Goal: Task Accomplishment & Management: Use online tool/utility

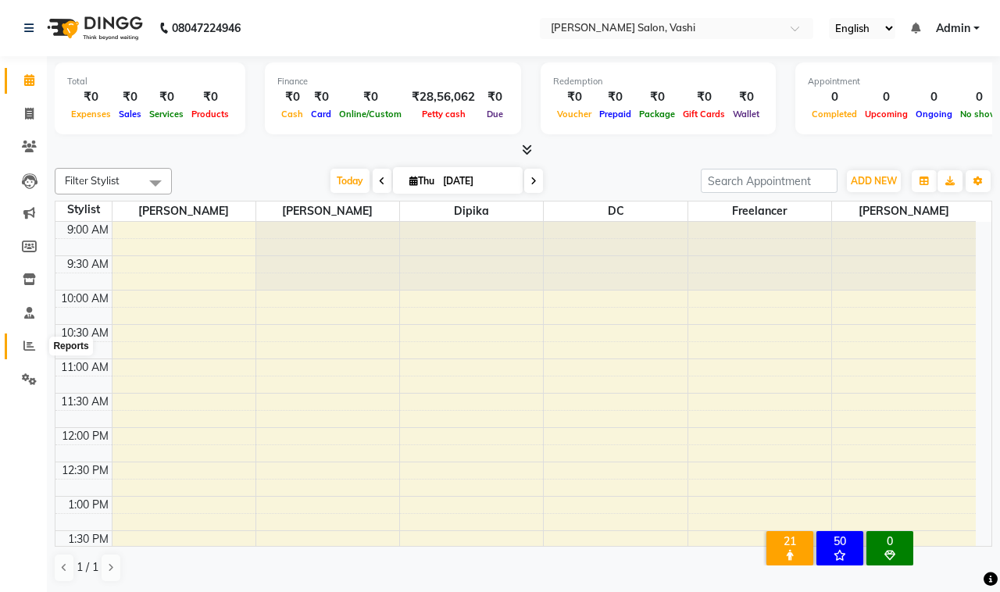
click at [25, 341] on icon at bounding box center [29, 346] width 12 height 12
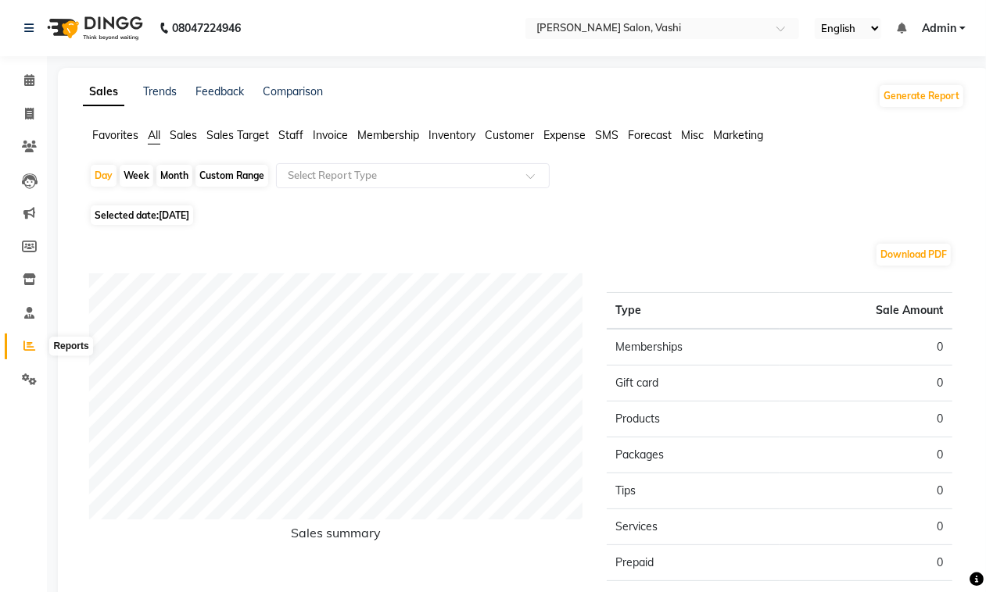
click at [28, 346] on icon at bounding box center [29, 346] width 12 height 12
click at [293, 134] on span "Staff" at bounding box center [290, 135] width 25 height 14
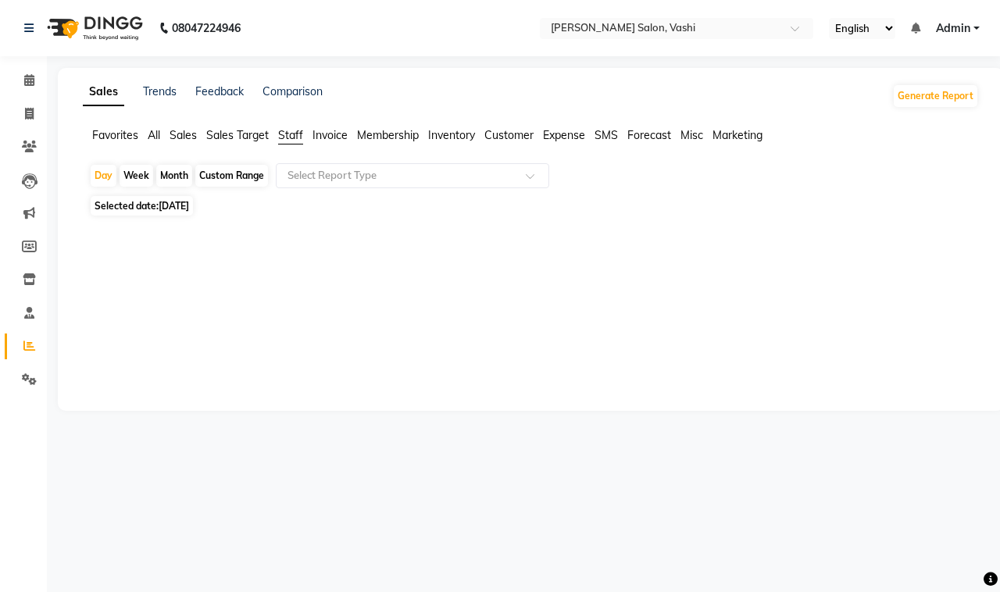
click at [176, 170] on div "Month" at bounding box center [174, 176] width 36 height 22
select select "9"
select select "2025"
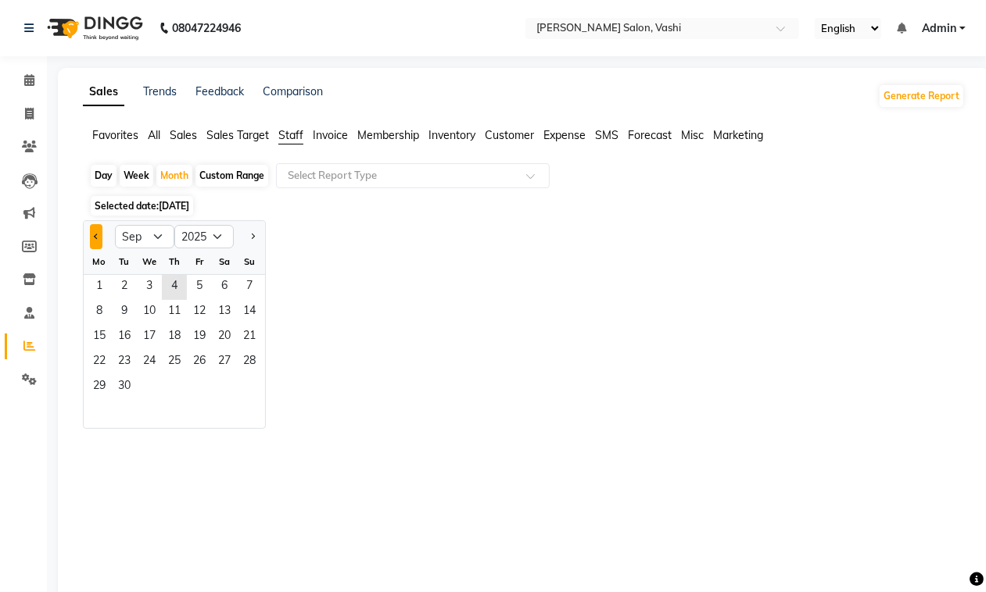
click at [95, 236] on span "Previous month" at bounding box center [96, 236] width 5 height 5
select select "8"
click at [217, 283] on span "2" at bounding box center [224, 287] width 25 height 25
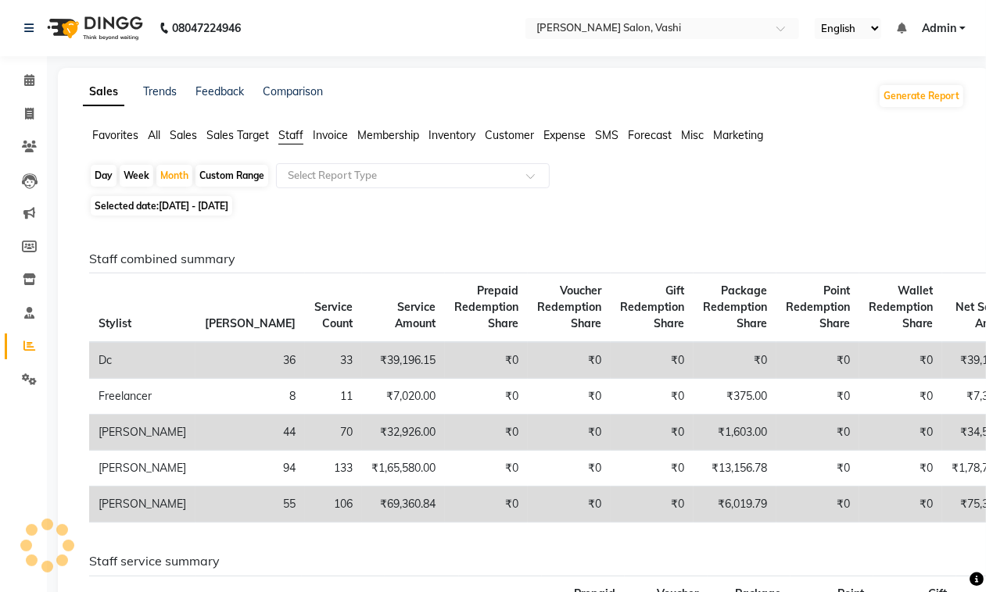
click at [197, 290] on th "[PERSON_NAME]" at bounding box center [249, 309] width 109 height 70
click at [159, 174] on div "Month" at bounding box center [174, 176] width 36 height 22
select select "8"
select select "2025"
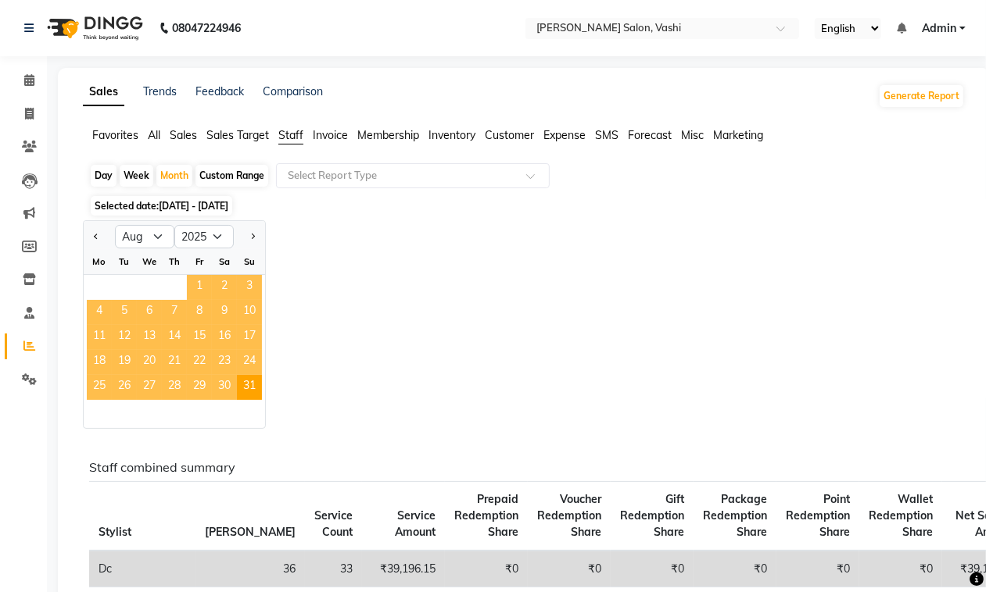
click at [188, 283] on span "1" at bounding box center [199, 287] width 25 height 25
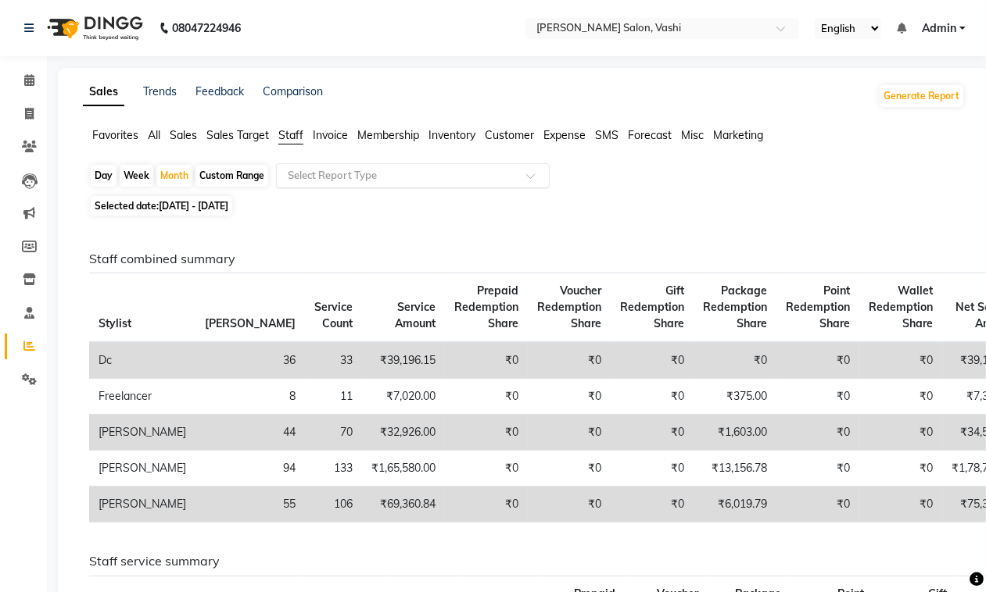
click at [319, 165] on div "Select Report Type" at bounding box center [413, 175] width 274 height 25
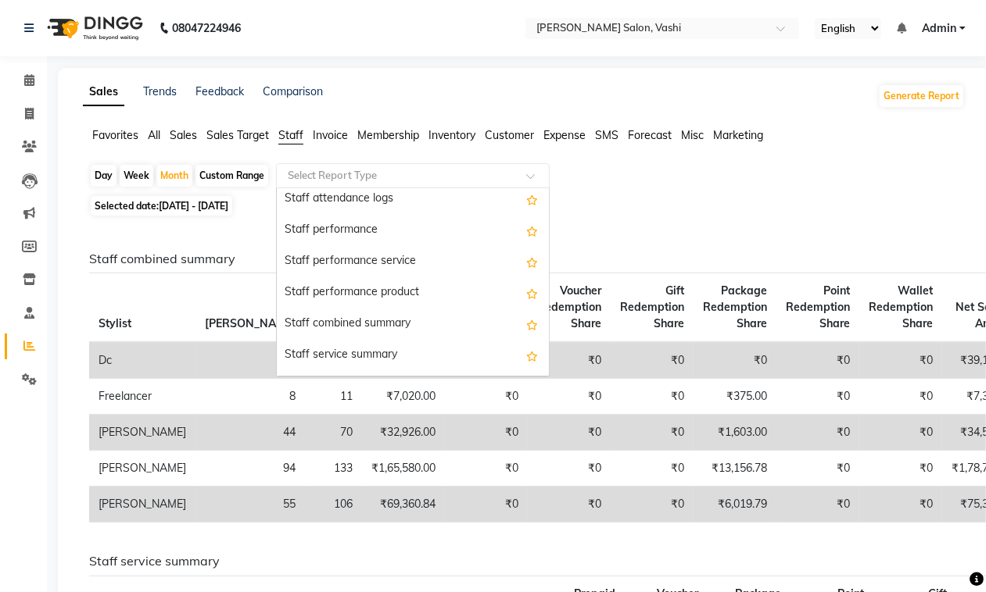
scroll to position [234, 0]
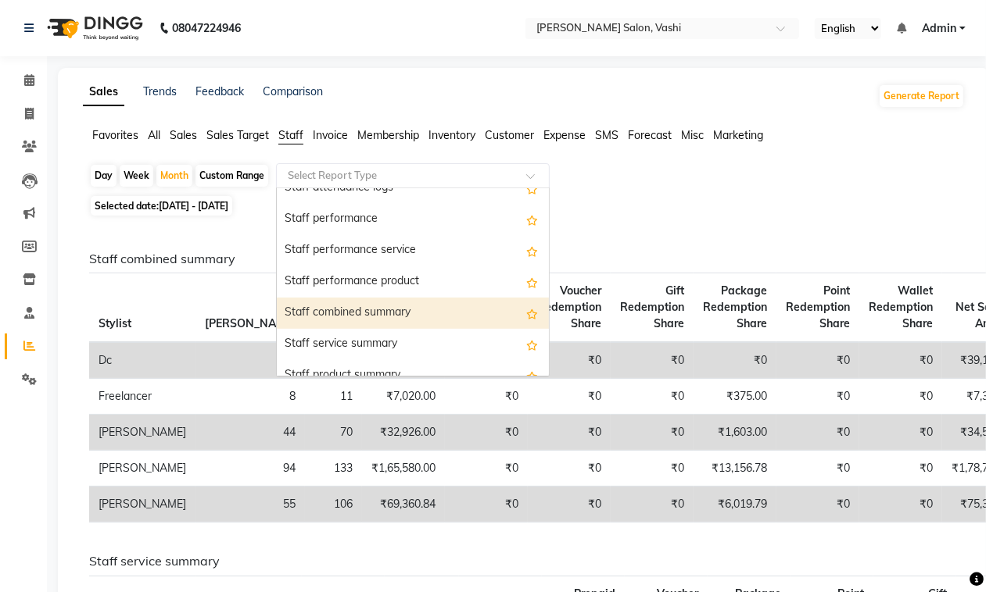
click at [442, 317] on div "Staff combined summary" at bounding box center [413, 313] width 272 height 31
select select "filtered_report"
select select "csv"
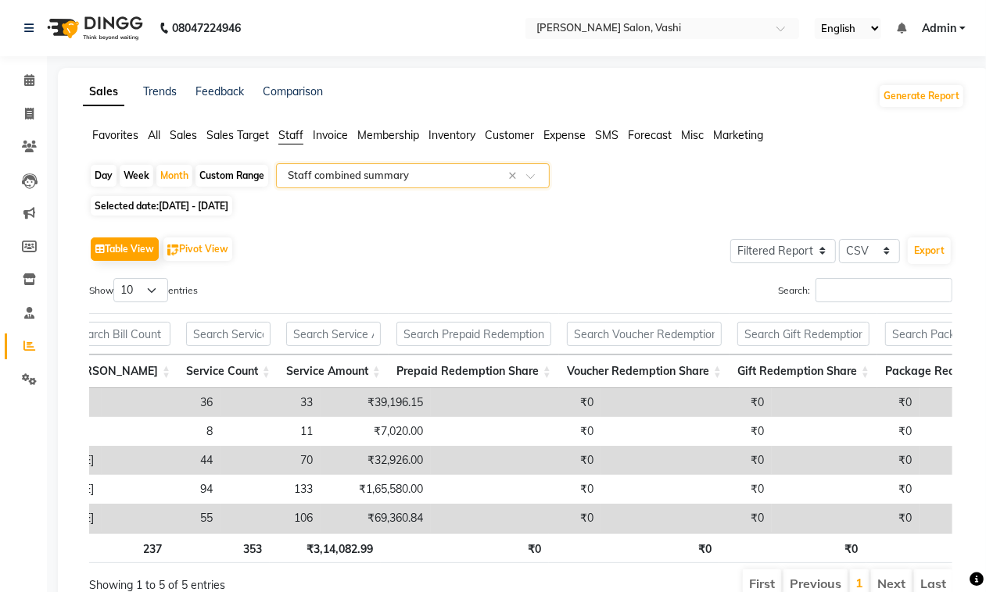
scroll to position [0, 0]
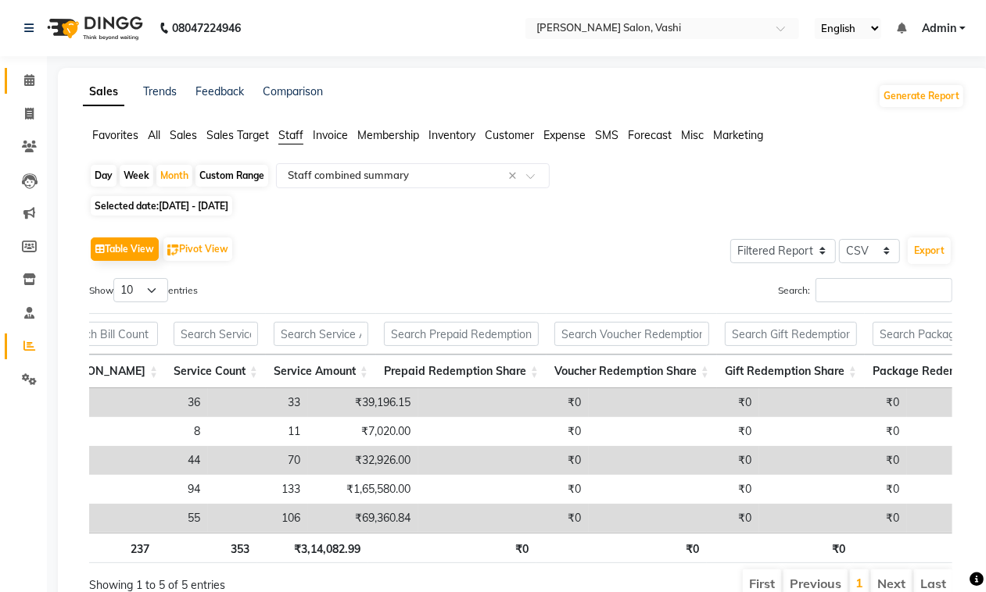
click at [24, 91] on link "Calendar" at bounding box center [24, 81] width 38 height 26
